Goal: Transaction & Acquisition: Purchase product/service

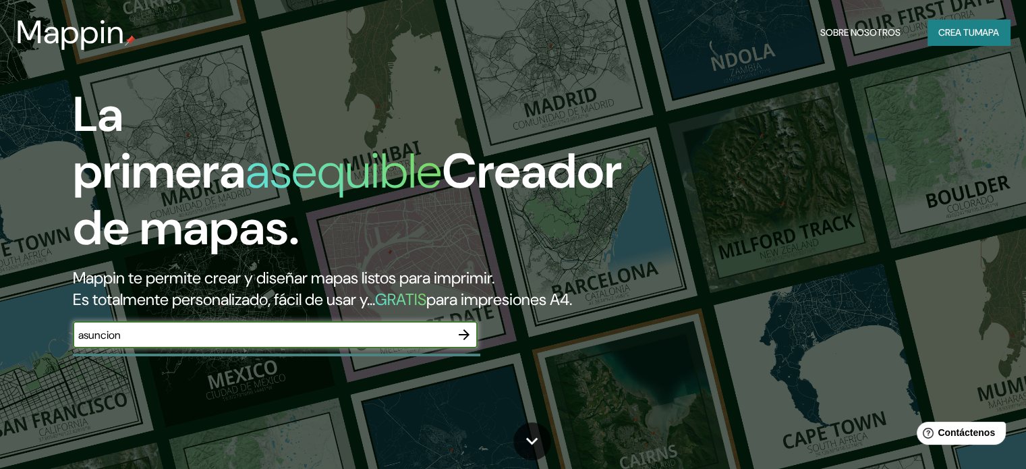
type input "asuncion"
click at [469, 343] on icon "button" at bounding box center [464, 335] width 16 height 16
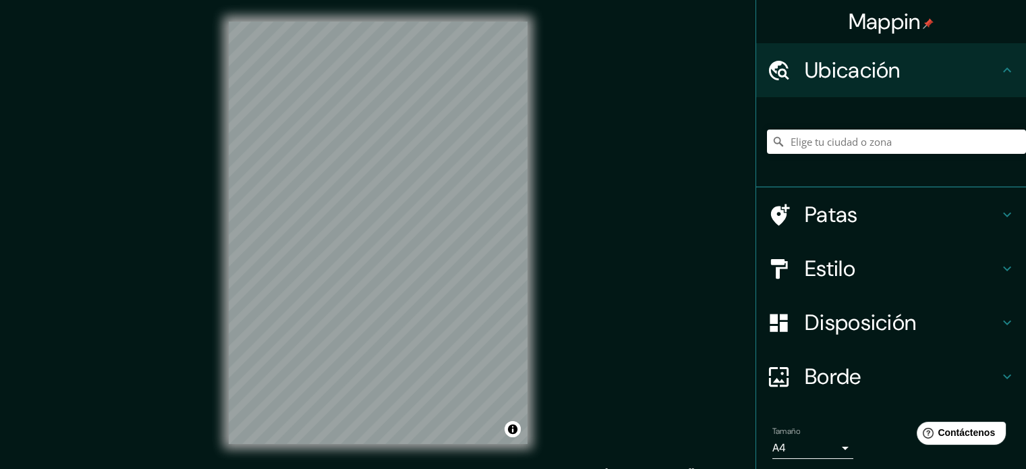
click at [559, 231] on div "Mappin Ubicación Patas Estilo Disposición Borde Elige un borde. Consejo : puede…" at bounding box center [513, 243] width 1026 height 487
click at [886, 271] on h4 "Estilo" at bounding box center [902, 268] width 194 height 27
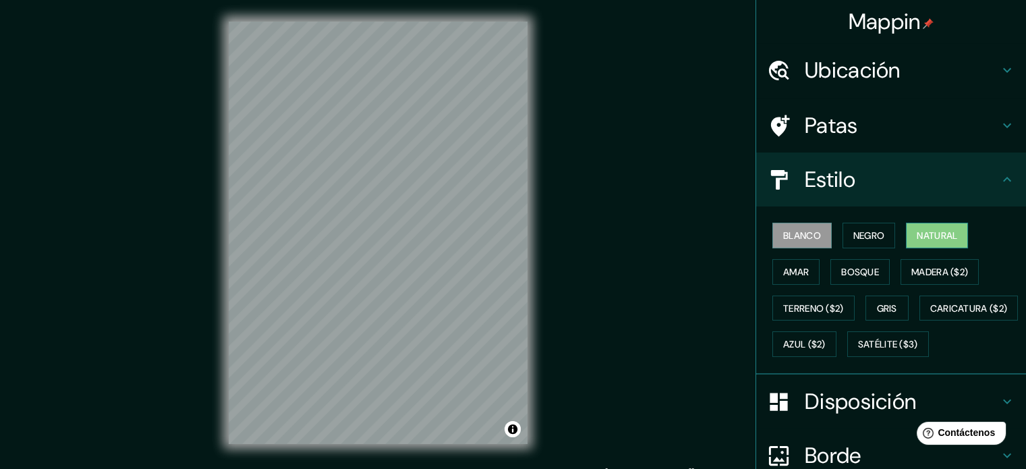
click at [930, 237] on font "Natural" at bounding box center [937, 235] width 40 height 12
click at [837, 304] on button "Terreno ($2)" at bounding box center [813, 308] width 82 height 26
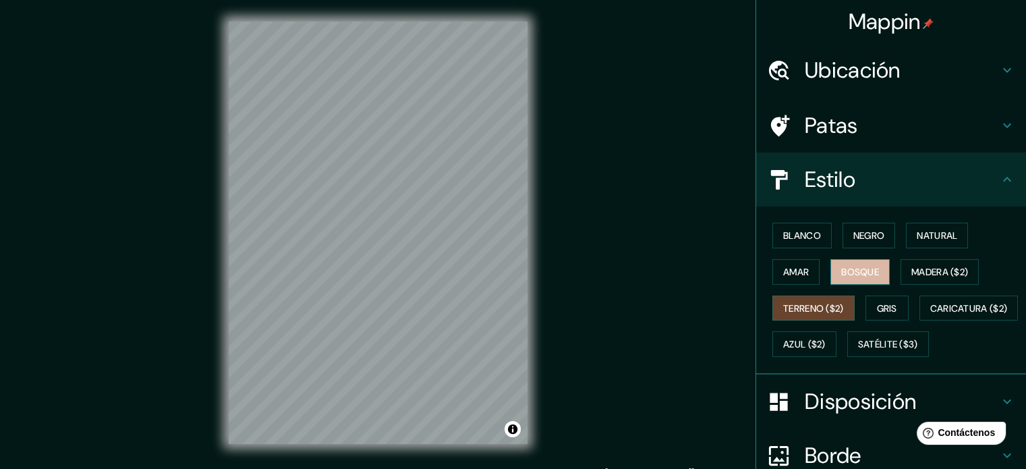
click at [866, 274] on font "Bosque" at bounding box center [860, 272] width 38 height 12
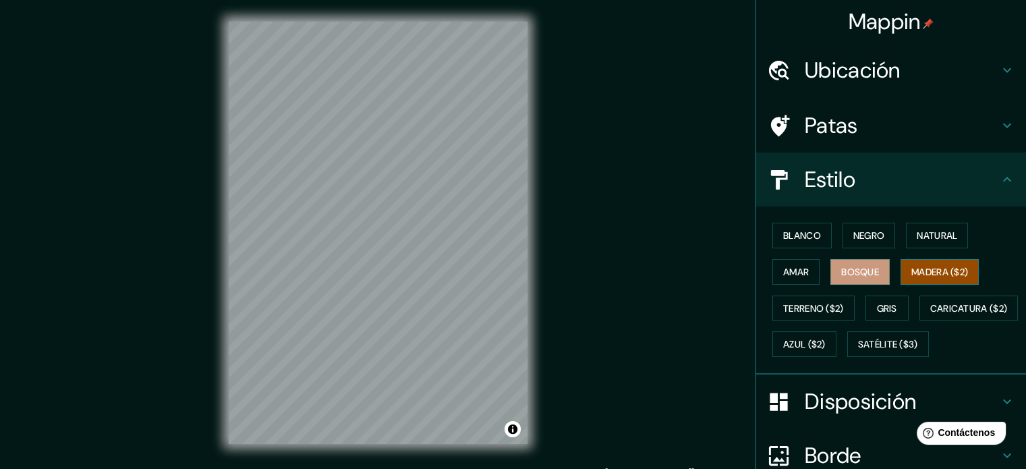
click at [911, 276] on font "Madera ($2)" at bounding box center [939, 272] width 57 height 12
click at [831, 273] on button "Bosque" at bounding box center [859, 272] width 59 height 26
click at [911, 268] on font "Madera ($2)" at bounding box center [939, 272] width 57 height 12
click at [877, 302] on font "Gris" at bounding box center [887, 308] width 20 height 12
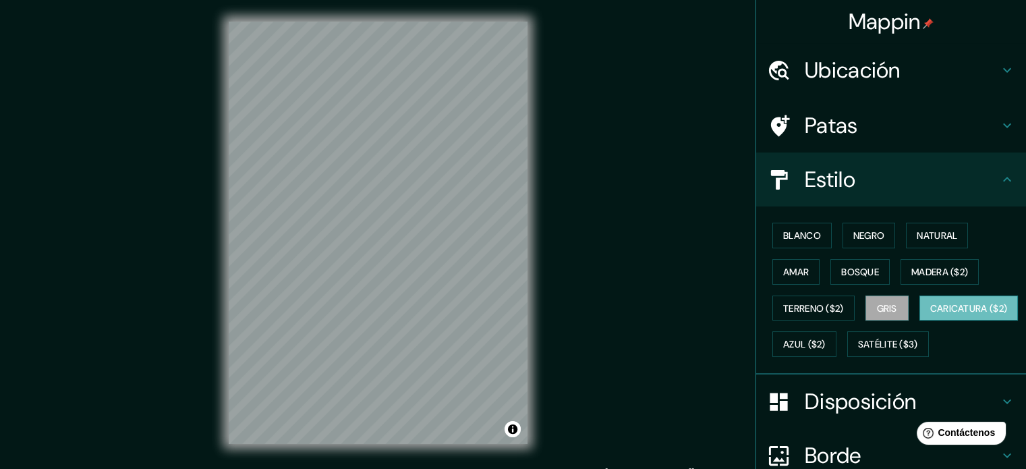
click at [930, 314] on font "Caricatura ($2)" at bounding box center [969, 308] width 78 height 12
click at [826, 342] on font "Azul ($2)" at bounding box center [804, 345] width 43 height 12
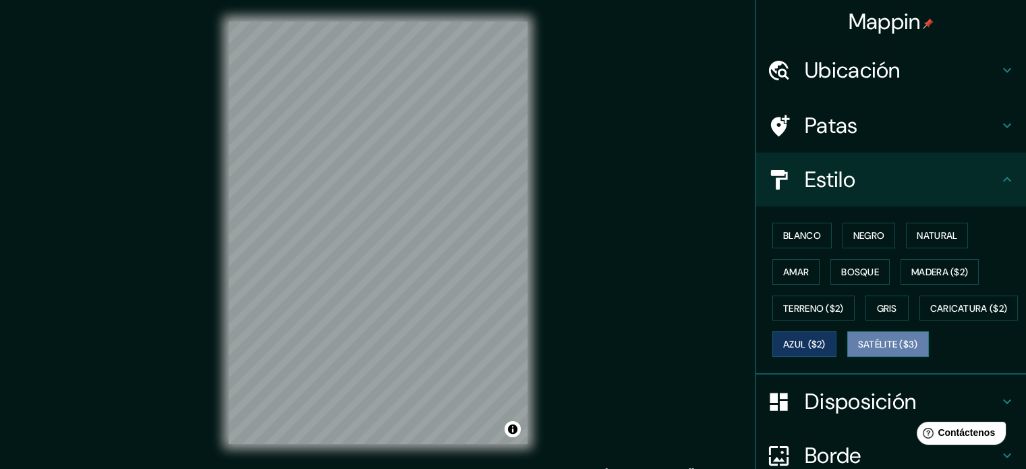
click at [858, 351] on font "Satélite ($3)" at bounding box center [888, 345] width 60 height 12
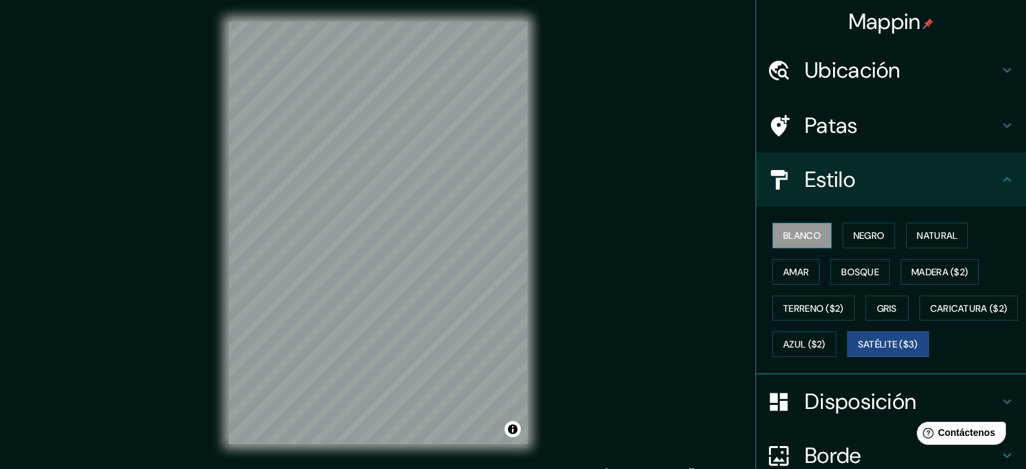
click at [799, 234] on font "Blanco" at bounding box center [802, 235] width 38 height 12
click at [854, 233] on font "Negro" at bounding box center [869, 235] width 32 height 12
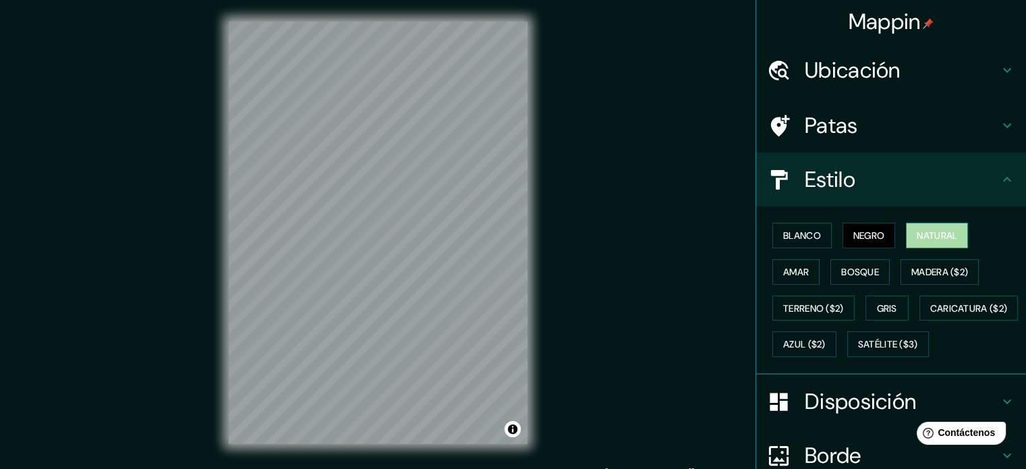
click at [917, 237] on font "Natural" at bounding box center [937, 235] width 40 height 12
click at [795, 272] on font "Amar" at bounding box center [796, 272] width 26 height 12
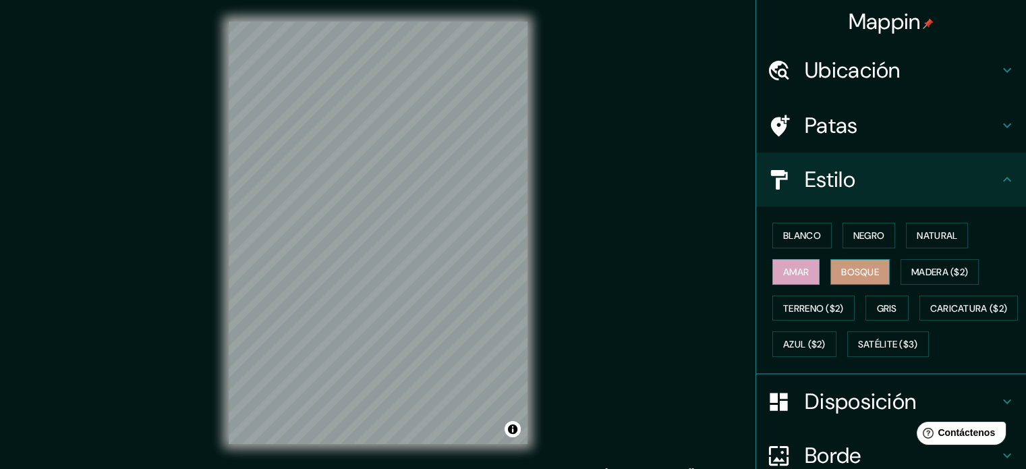
click at [841, 271] on font "Bosque" at bounding box center [860, 272] width 38 height 12
click at [932, 272] on font "Madera ($2)" at bounding box center [939, 272] width 57 height 12
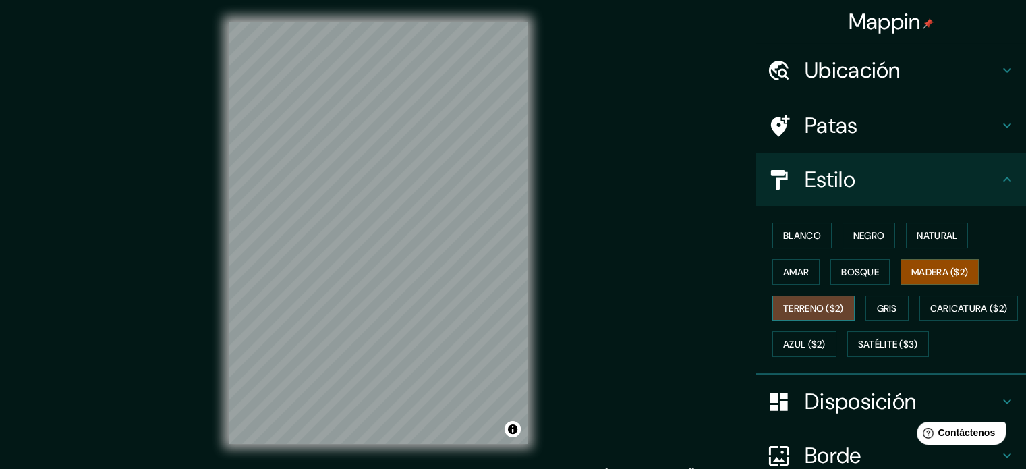
click at [812, 304] on font "Terreno ($2)" at bounding box center [813, 308] width 61 height 12
click at [882, 306] on font "Gris" at bounding box center [887, 308] width 20 height 12
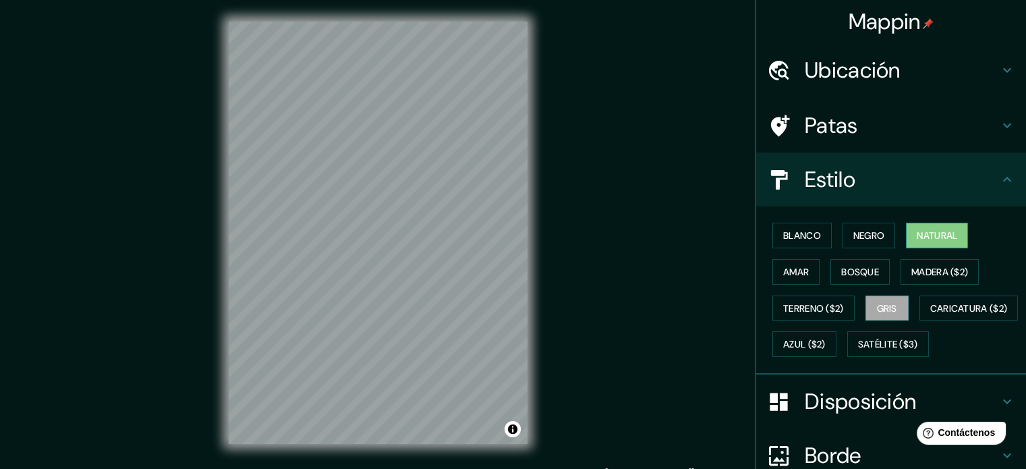
click at [925, 234] on font "Natural" at bounding box center [937, 235] width 40 height 12
